Goal: Book appointment/travel/reservation

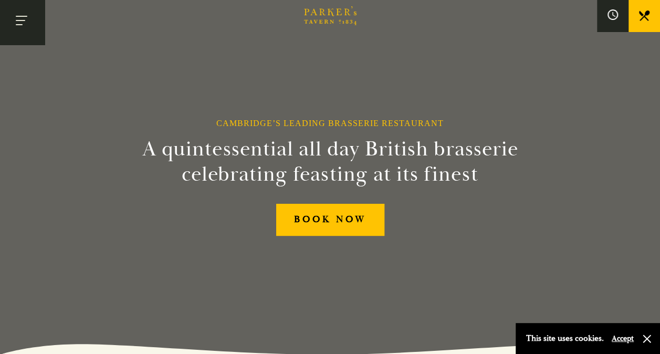
click at [31, 31] on button "Toggle navigation" at bounding box center [22, 22] width 45 height 45
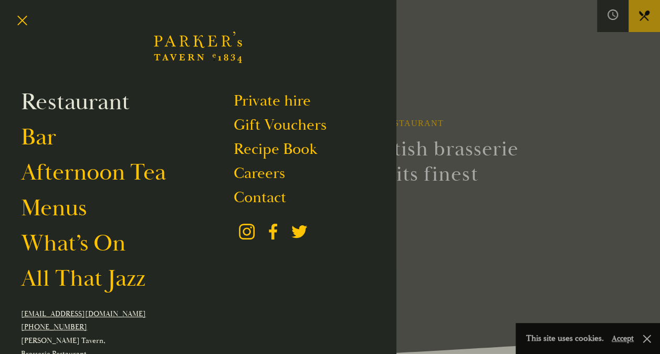
click at [79, 110] on link "Restaurant" at bounding box center [75, 101] width 109 height 29
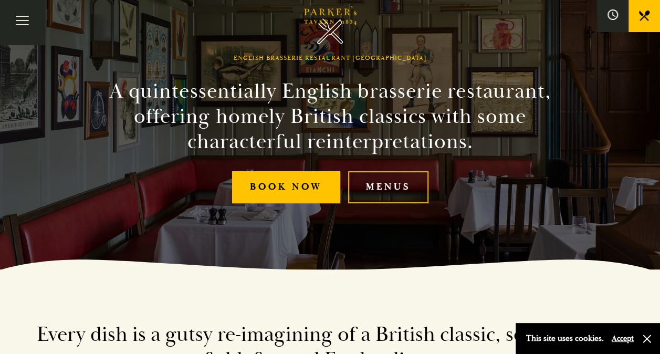
scroll to position [84, 0]
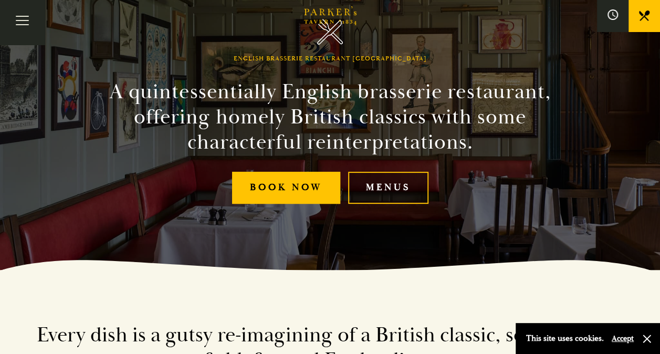
click at [377, 193] on link "Menus" at bounding box center [388, 188] width 80 height 32
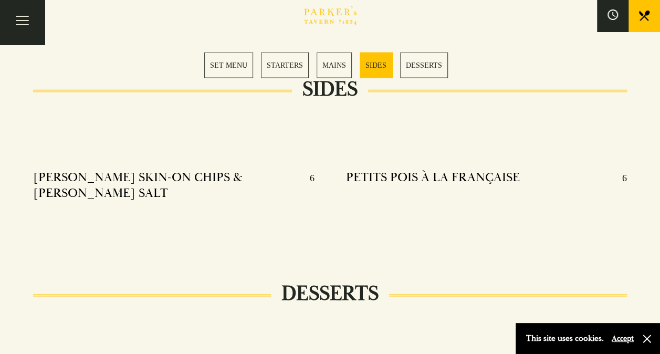
scroll to position [1108, 0]
click at [341, 60] on link "MAINS" at bounding box center [333, 65] width 35 height 26
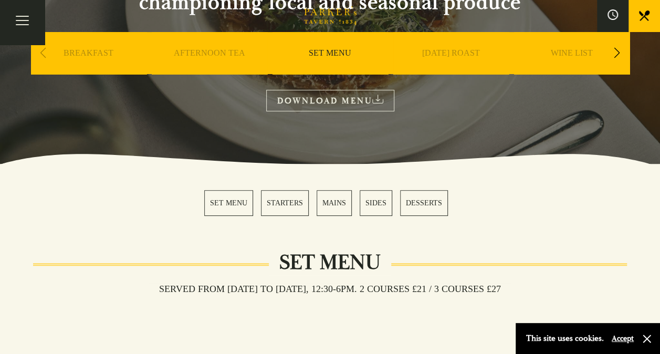
scroll to position [161, 0]
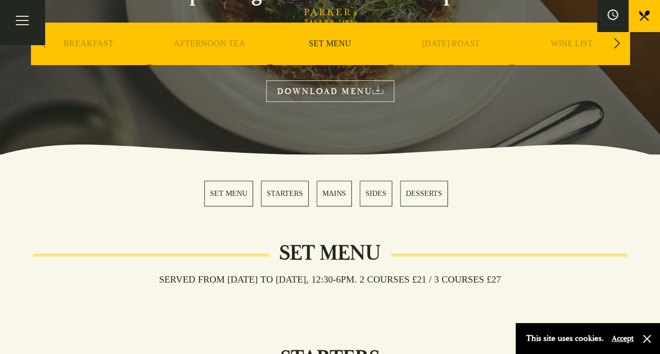
click at [330, 198] on link "MAINS" at bounding box center [333, 193] width 35 height 26
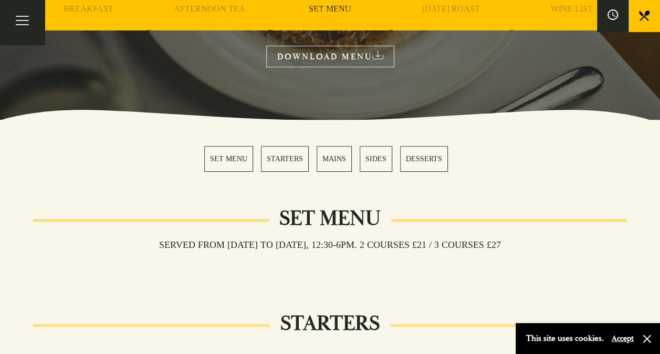
scroll to position [0, 0]
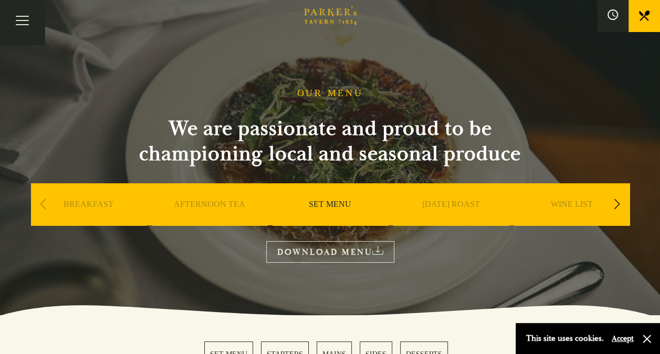
click at [572, 198] on div "WINE LIST" at bounding box center [571, 219] width 115 height 73
click at [444, 200] on link "SUNDAY ROAST" at bounding box center [451, 220] width 58 height 42
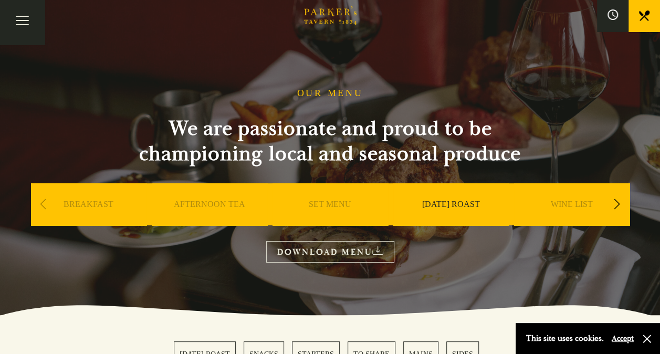
click at [622, 204] on div "Next slide" at bounding box center [617, 204] width 14 height 23
click at [454, 210] on link "A LA CARTE" at bounding box center [450, 220] width 49 height 42
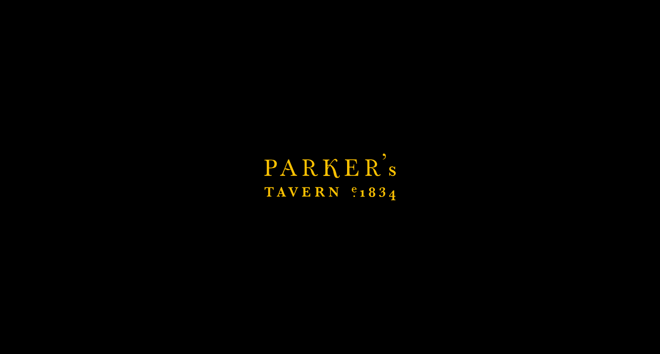
click at [456, 207] on link "A LA CARTE" at bounding box center [450, 220] width 49 height 42
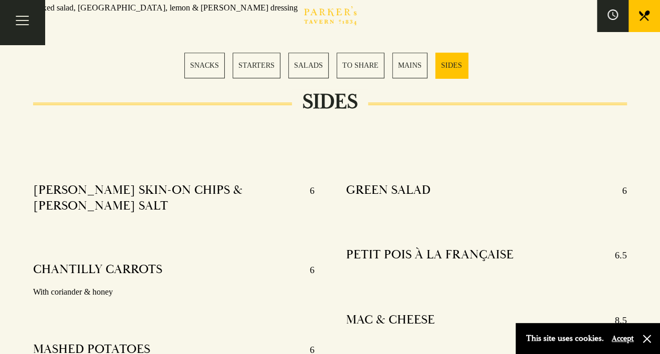
scroll to position [2654, 0]
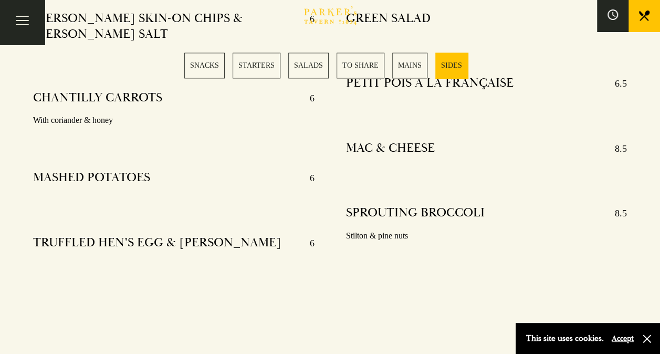
click at [456, 207] on div "SPROUTING BROCCOLI 8.5 Stilton & pine nuts" at bounding box center [486, 224] width 281 height 54
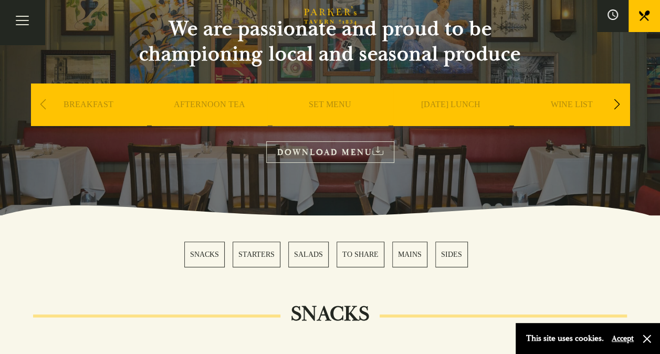
scroll to position [0, 0]
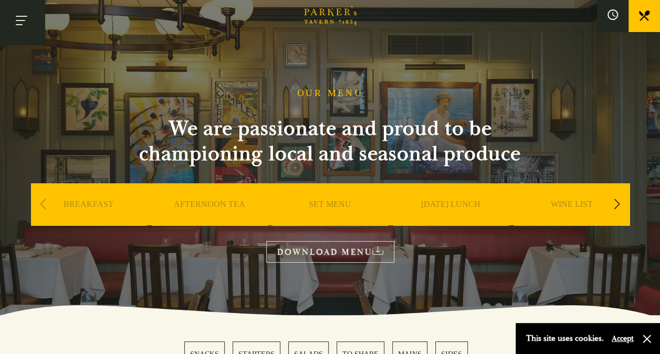
click at [30, 19] on button "Toggle navigation" at bounding box center [22, 22] width 45 height 45
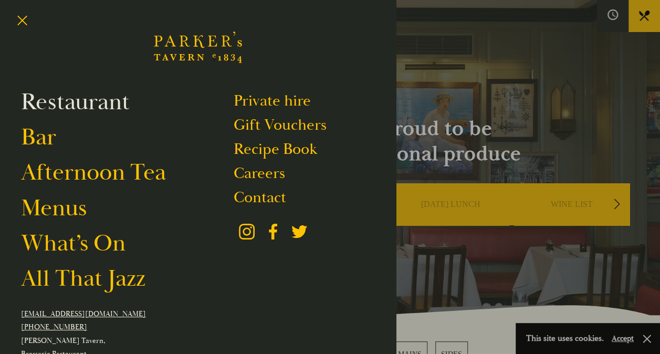
click at [75, 105] on link "Restaurant" at bounding box center [75, 101] width 109 height 29
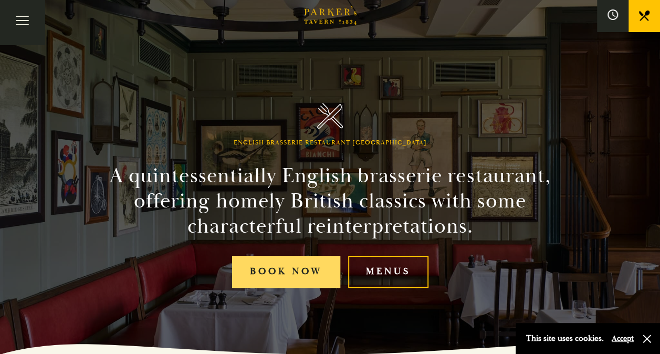
click at [271, 271] on link "Book Now" at bounding box center [286, 272] width 108 height 32
